Goal: Find contact information: Find contact information

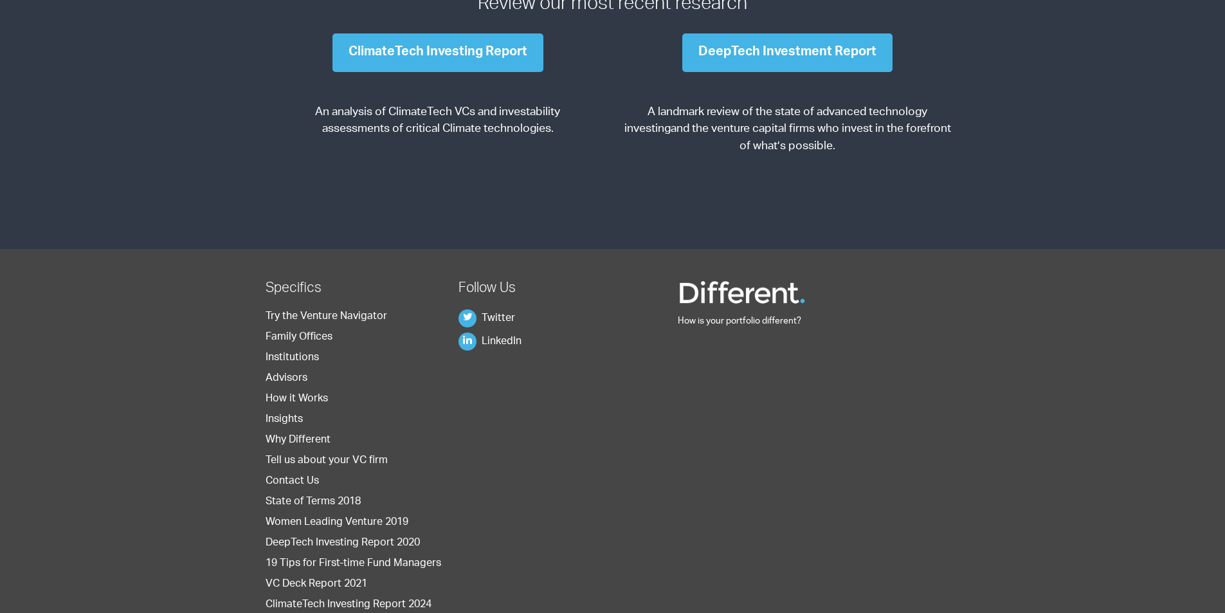
scroll to position [1926, 0]
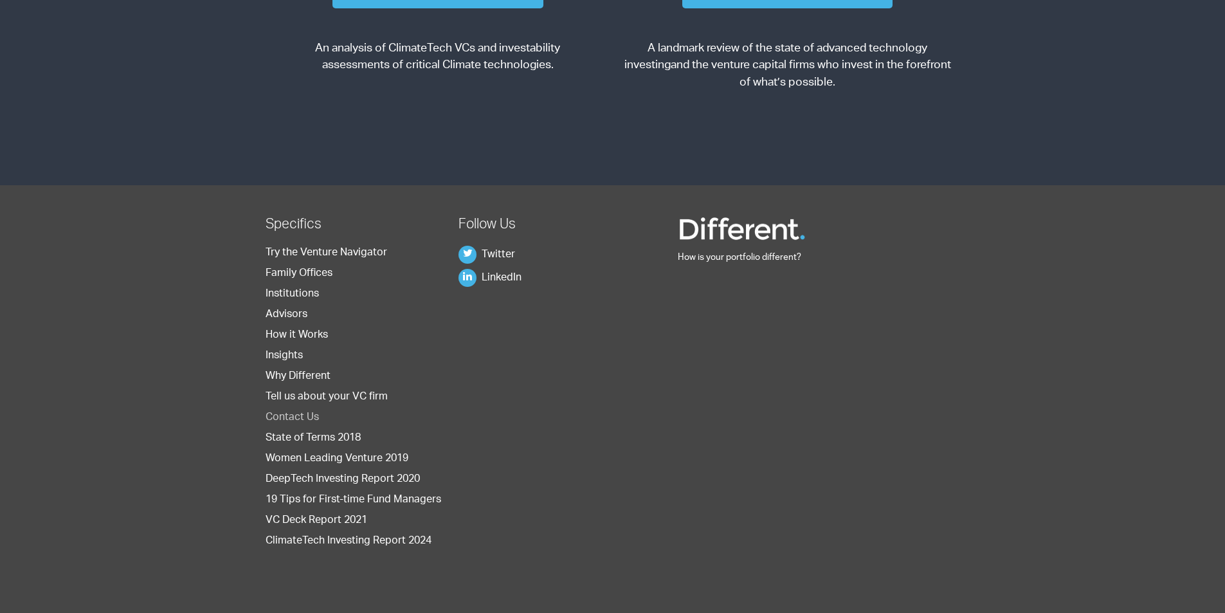
click at [295, 413] on link "Contact Us" at bounding box center [292, 418] width 53 height 10
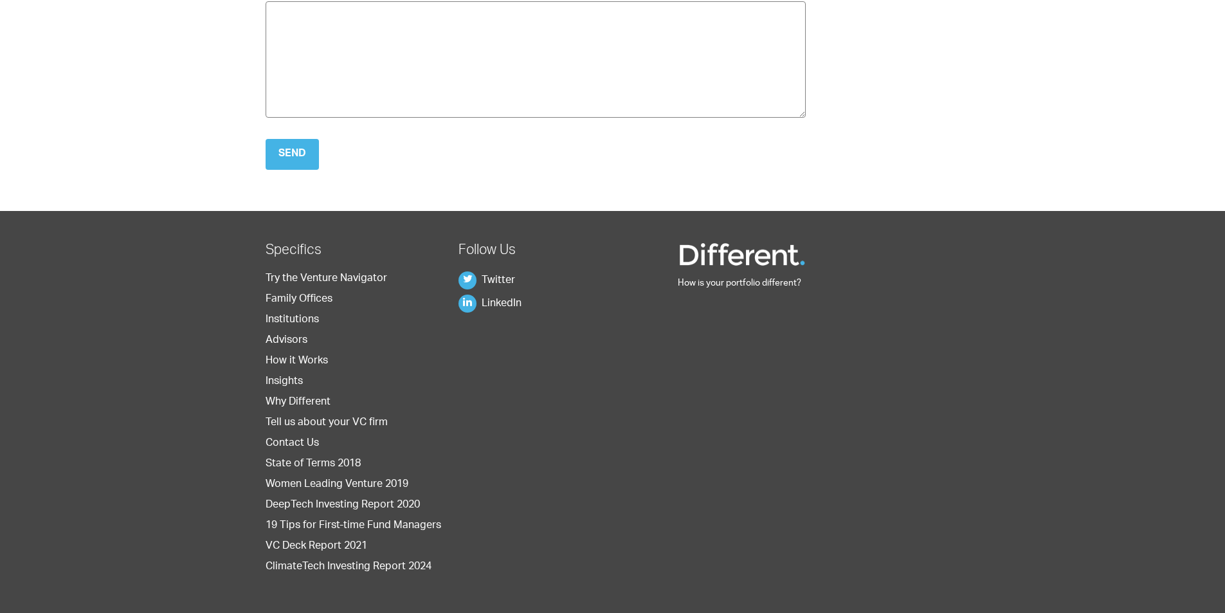
scroll to position [500, 0]
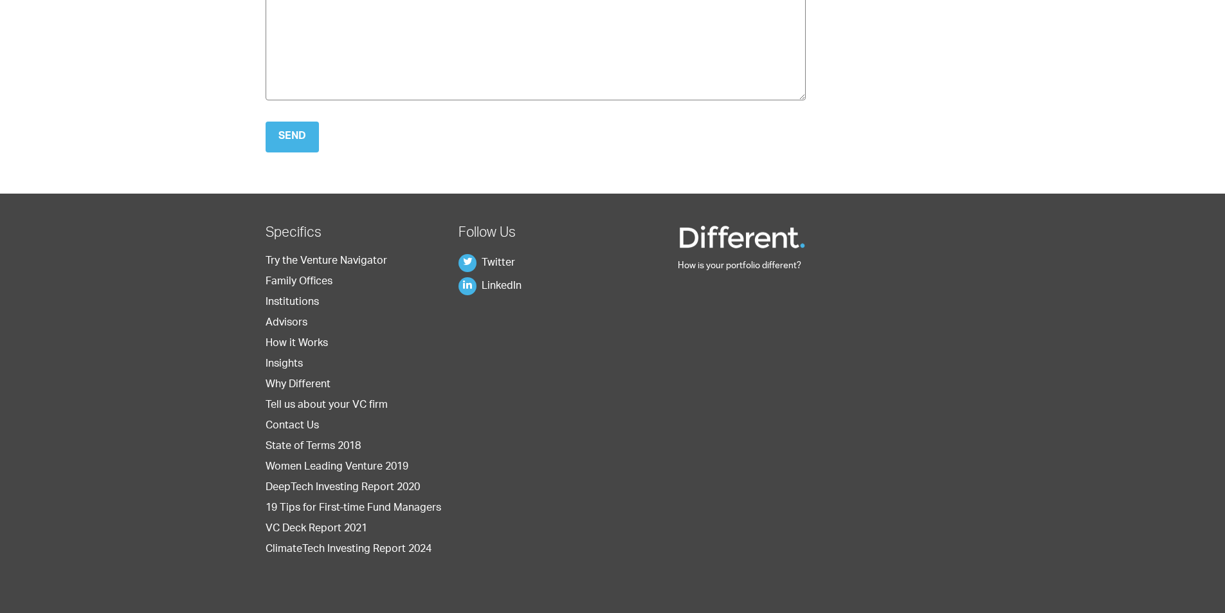
click at [27, 311] on footer "How is your portfolio different? Specifics Try the Venture Navigator Family Off…" at bounding box center [612, 408] width 1225 height 428
click at [42, 307] on footer "How is your portfolio different? Specifics Try the Venture Navigator Family Off…" at bounding box center [612, 408] width 1225 height 428
